Goal: Find specific page/section: Find specific page/section

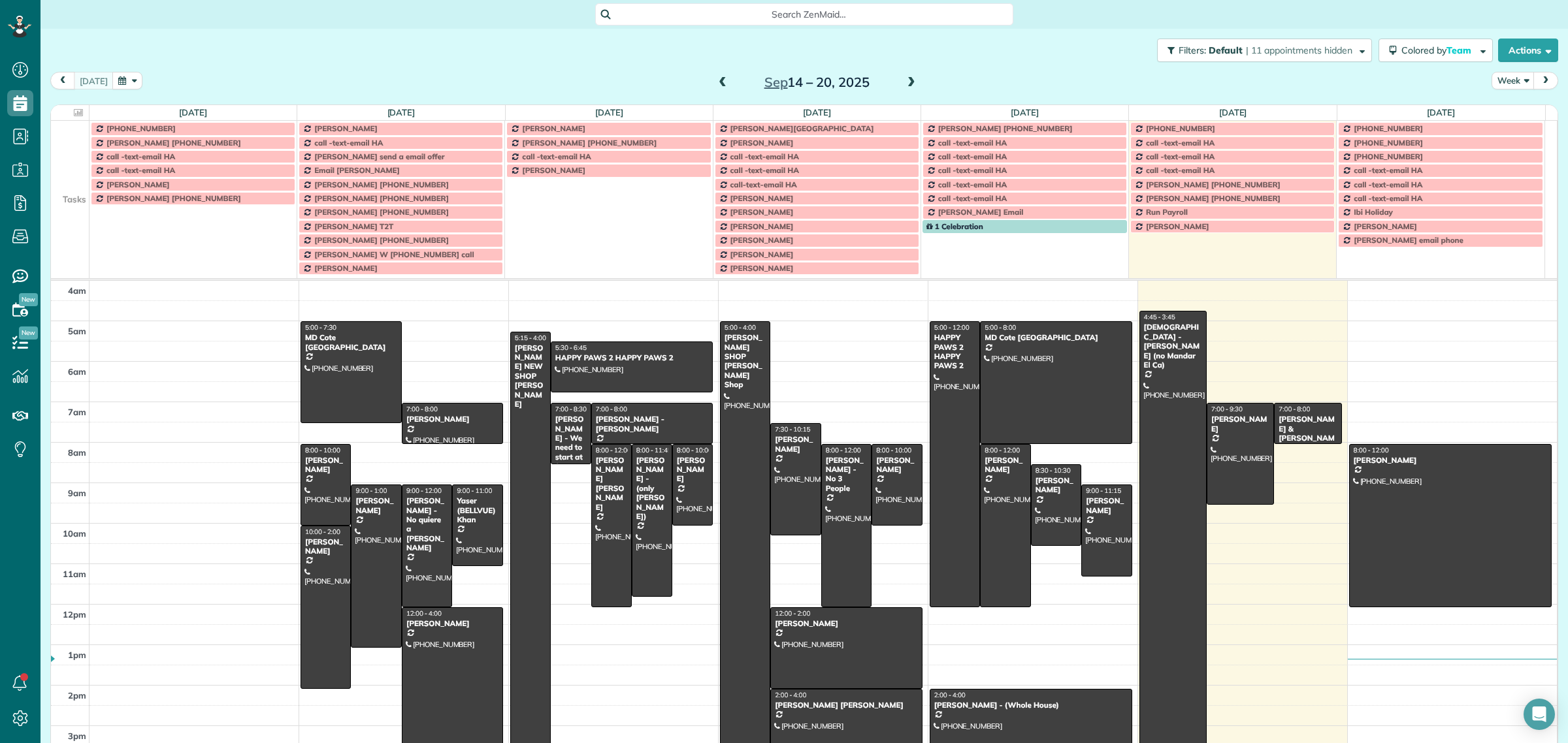
scroll to position [55, 0]
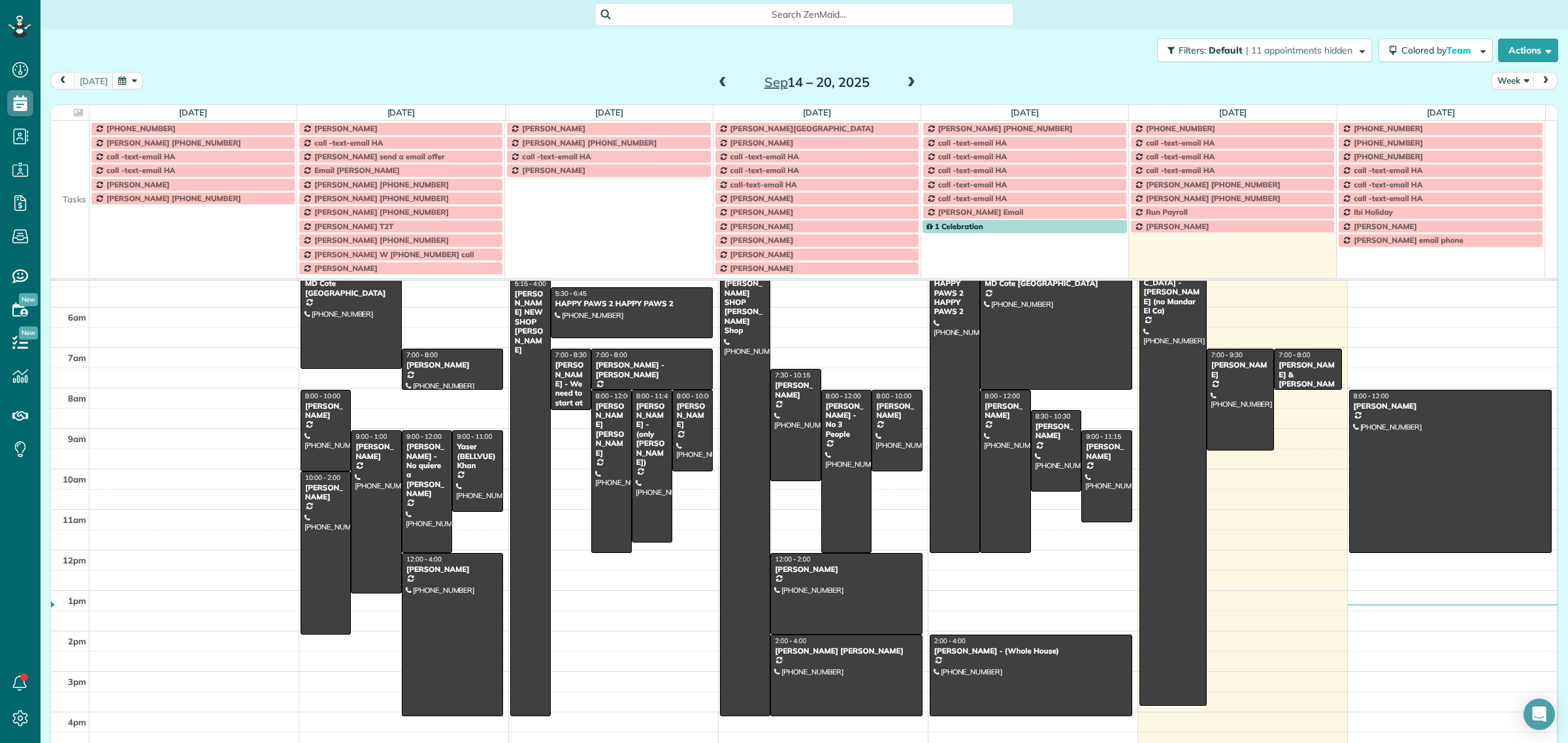
click at [765, 14] on span "Search ZenMaid…" at bounding box center [809, 14] width 398 height 13
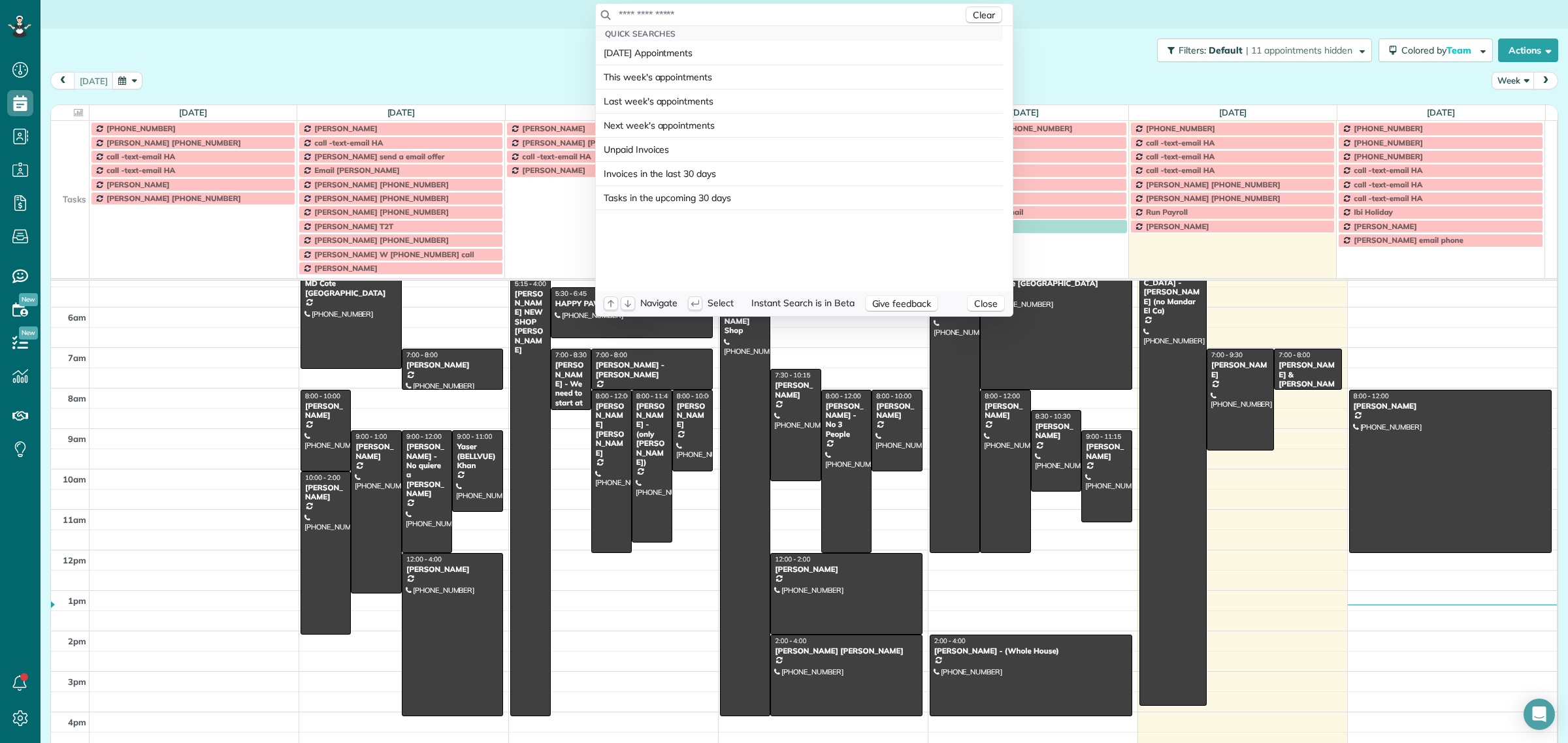
click at [765, 14] on input "text" at bounding box center [790, 14] width 345 height 13
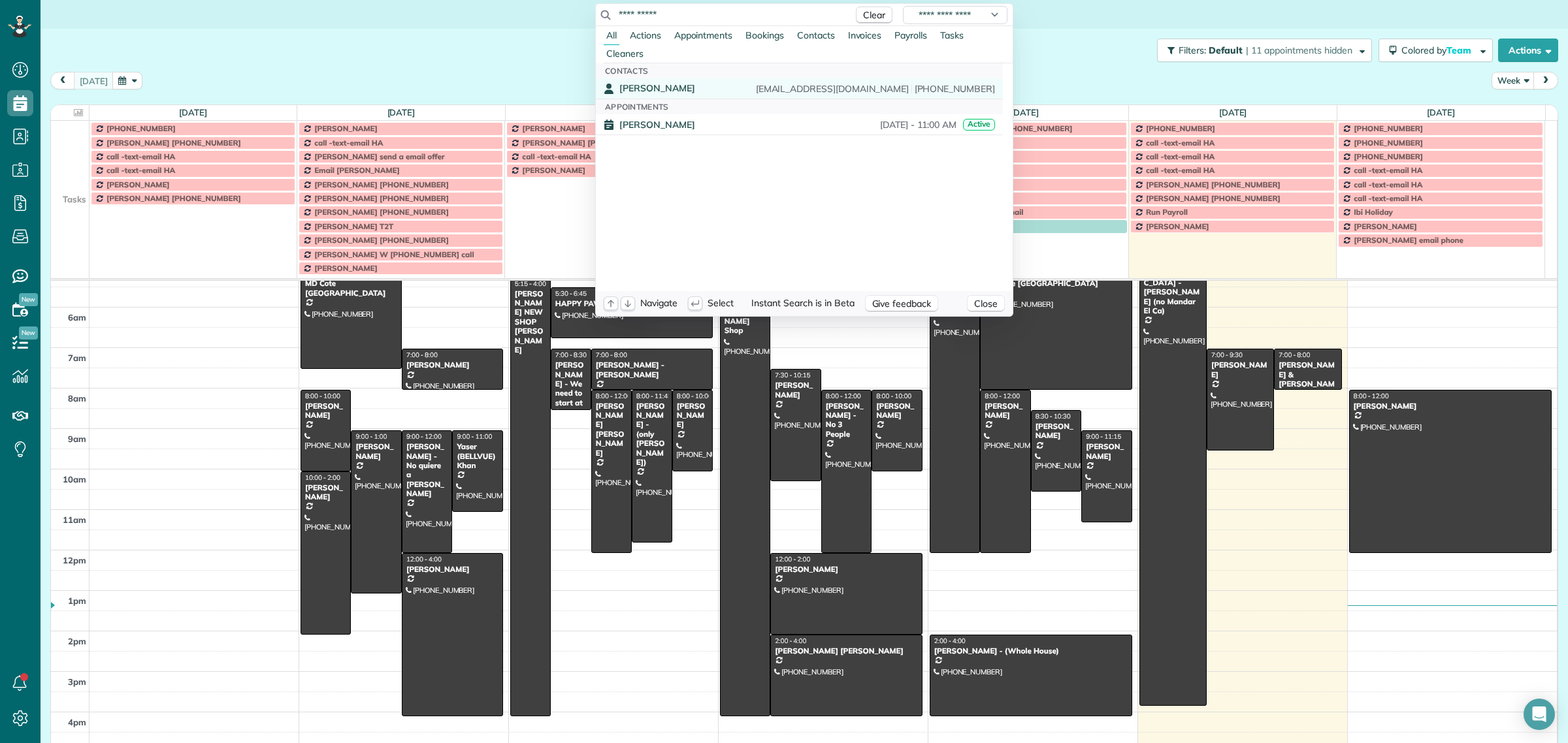
type input "**********"
click at [658, 85] on span "[PERSON_NAME]" at bounding box center [657, 88] width 76 height 12
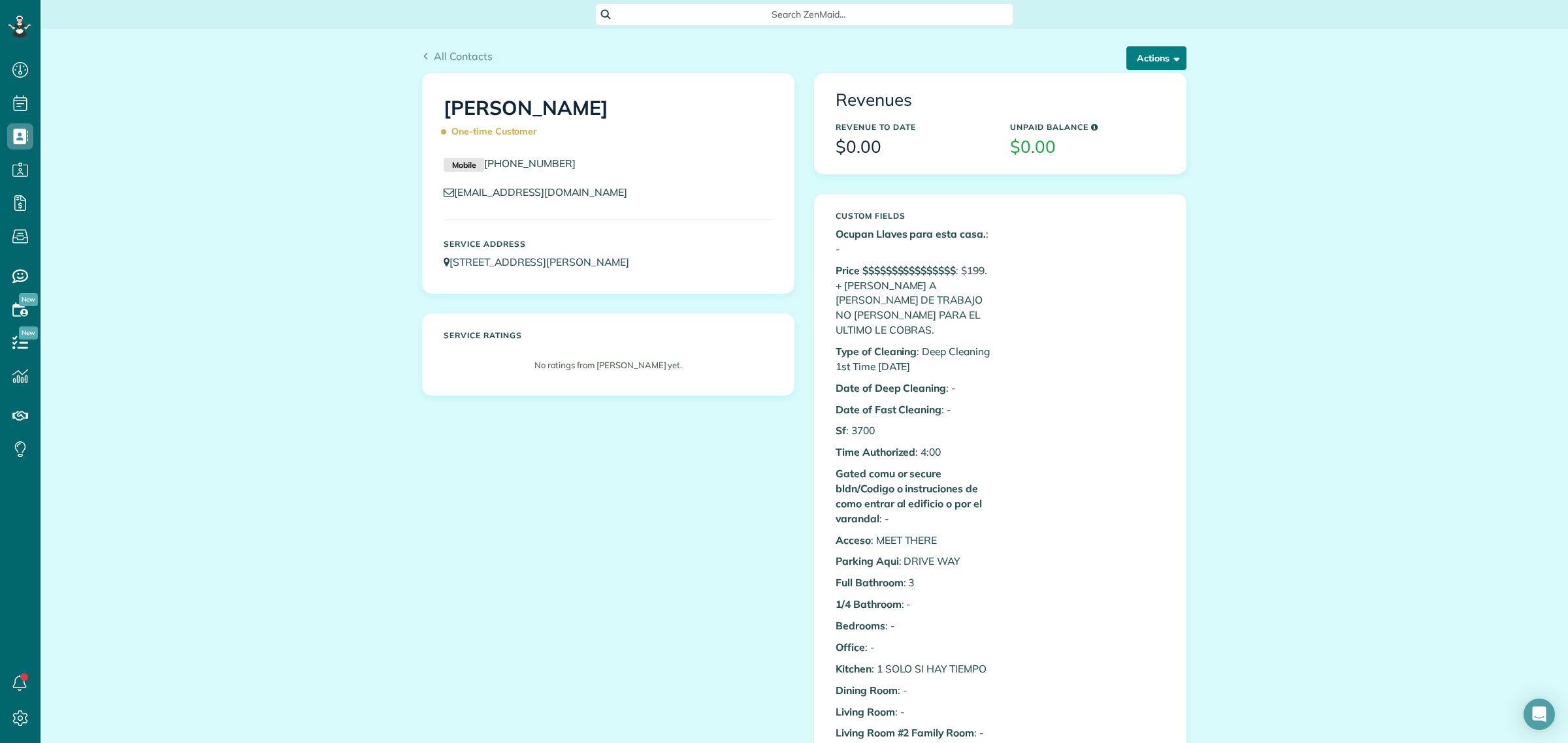
click at [1135, 56] on button "Actions" at bounding box center [1156, 57] width 60 height 23
